Goal: Find specific page/section: Find specific page/section

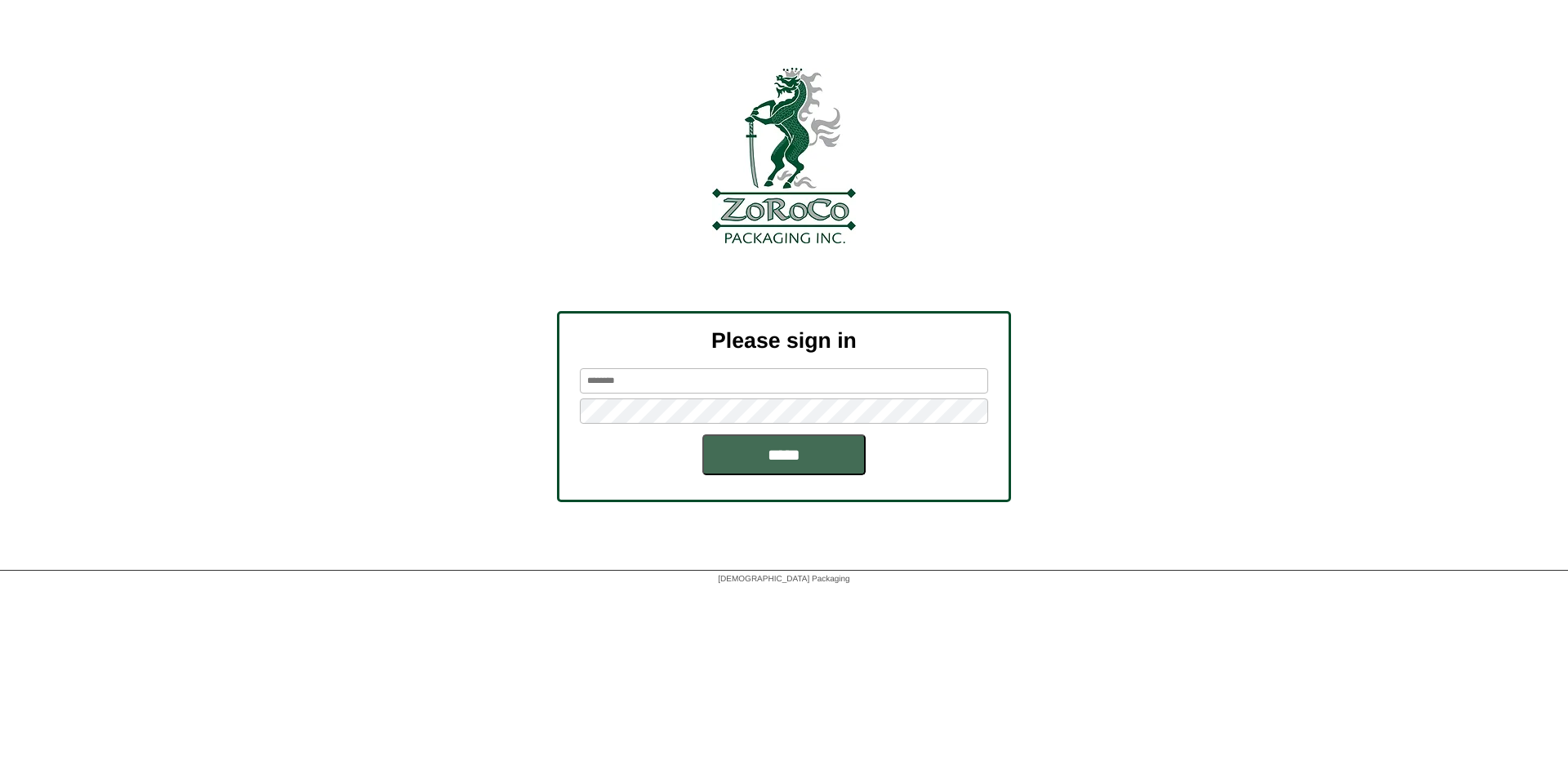
type input "*****"
click at [758, 453] on input "*****" at bounding box center [783, 455] width 163 height 41
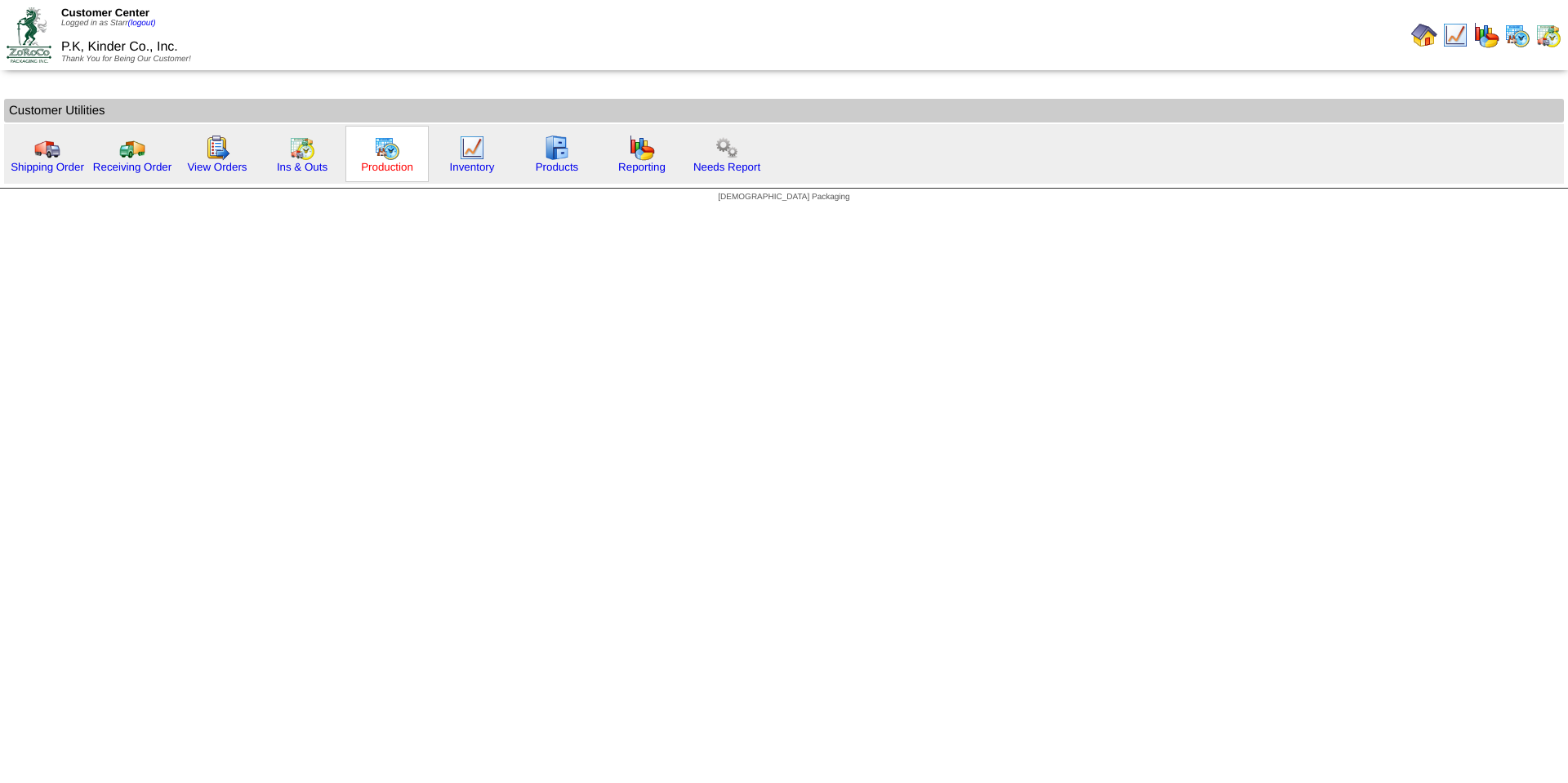
click at [384, 164] on link "Production" at bounding box center [387, 167] width 53 height 12
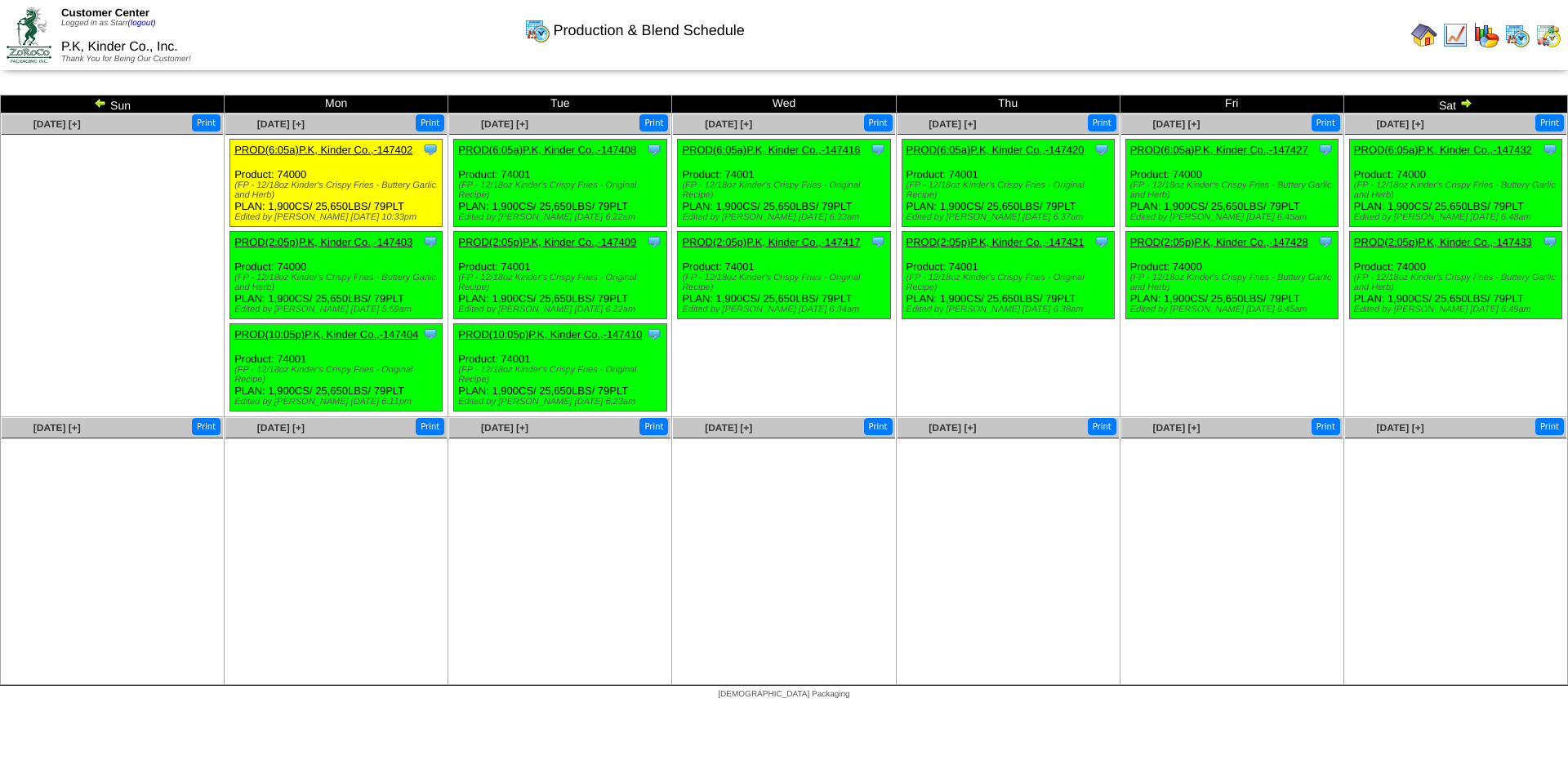
click at [101, 102] on img at bounding box center [100, 102] width 13 height 13
